Goal: Task Accomplishment & Management: Use online tool/utility

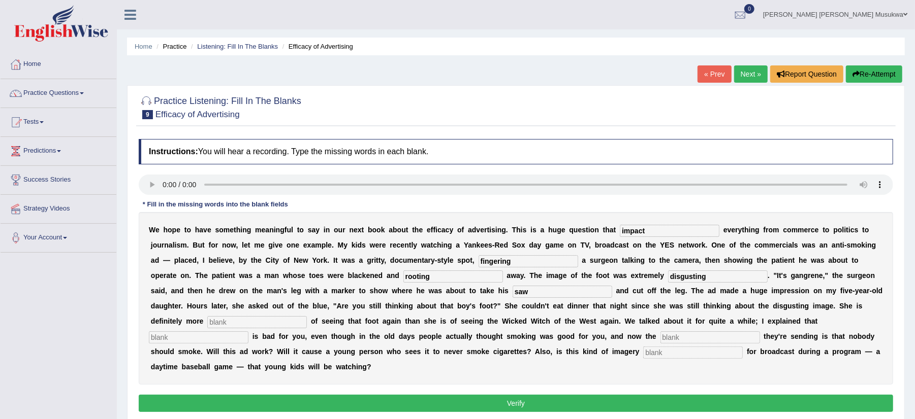
click at [748, 72] on link "Next »" at bounding box center [751, 74] width 34 height 17
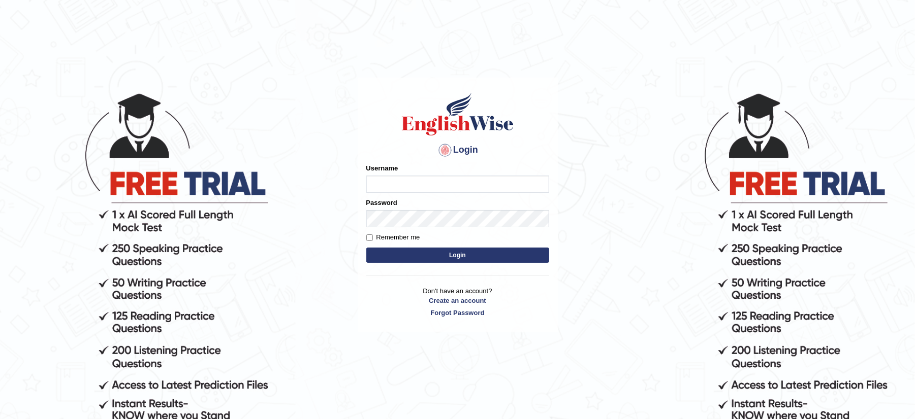
type input "musukwaluis1"
click at [422, 254] on button "Login" at bounding box center [457, 255] width 183 height 15
